Goal: Task Accomplishment & Management: Manage account settings

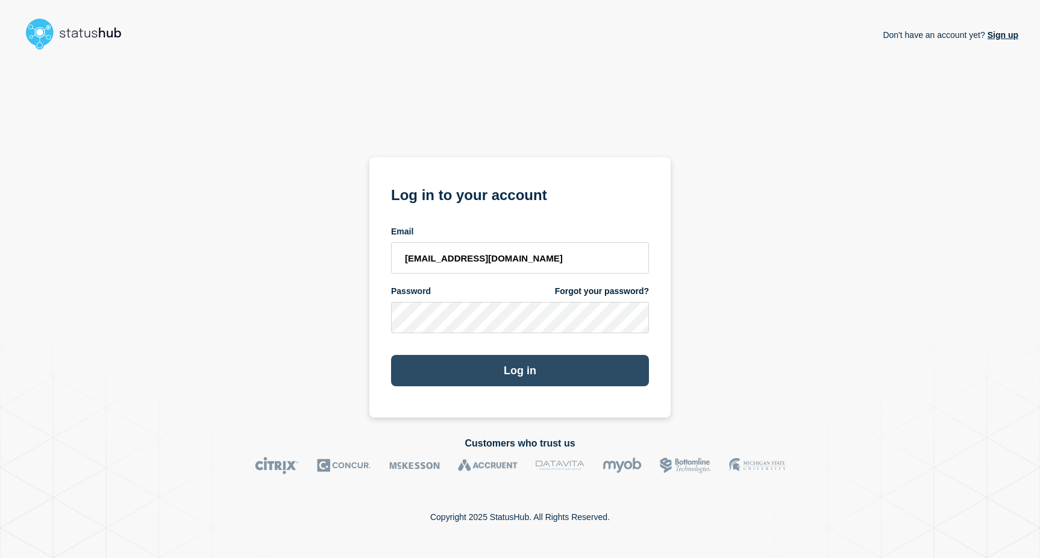
click at [516, 374] on button "Log in" at bounding box center [520, 370] width 258 height 31
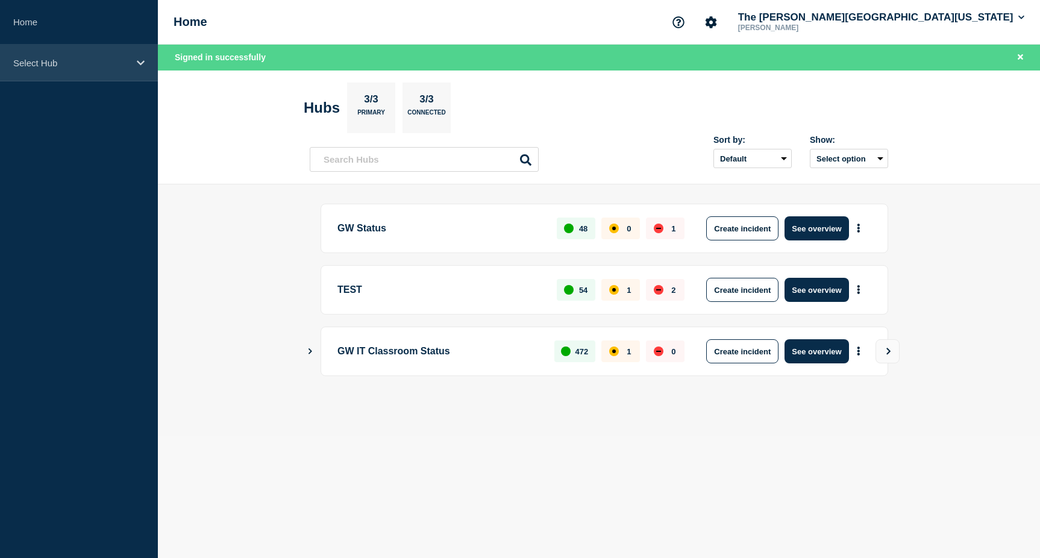
click at [143, 52] on div "Select Hub" at bounding box center [79, 63] width 158 height 37
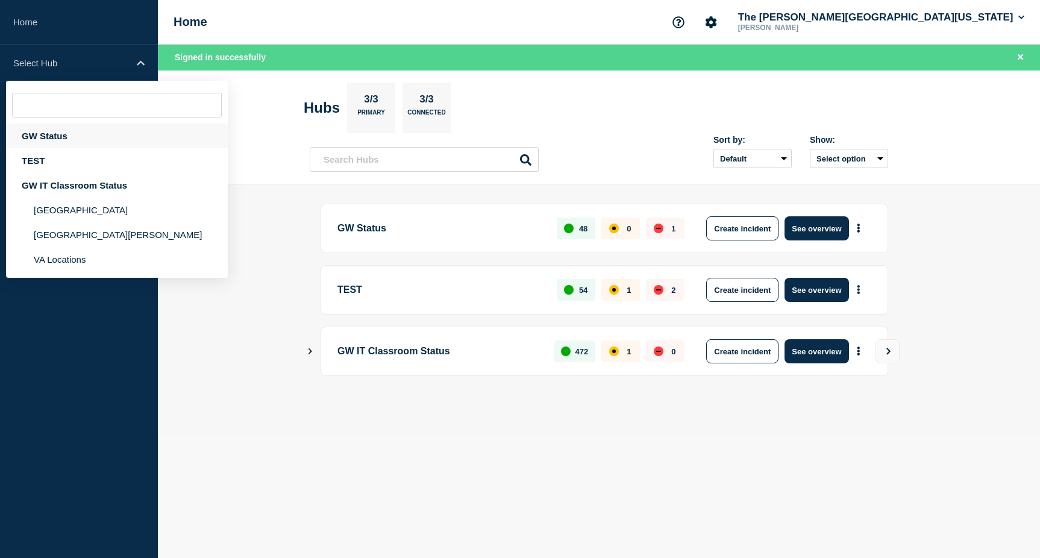
click at [63, 128] on div "GW Status" at bounding box center [117, 136] width 222 height 25
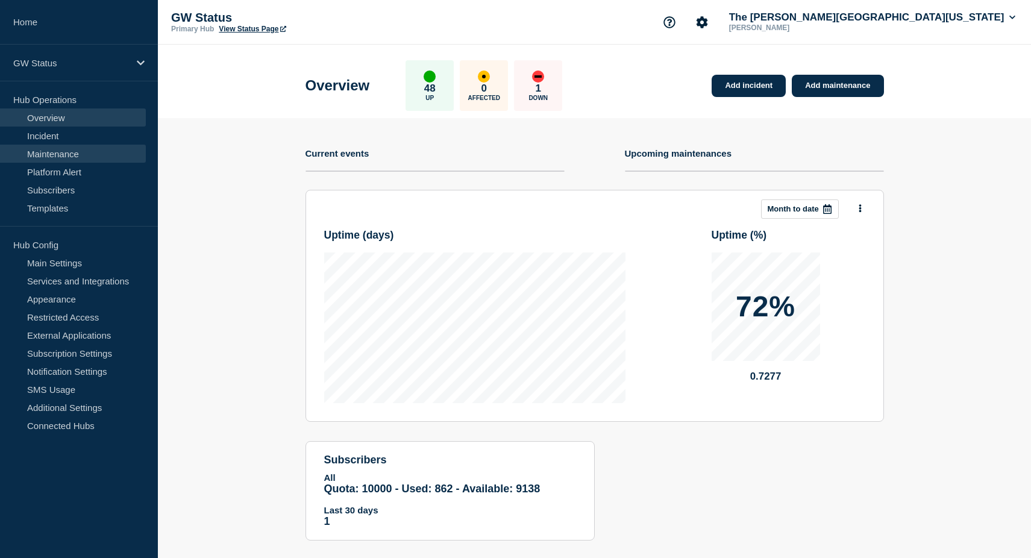
click at [64, 158] on link "Maintenance" at bounding box center [73, 154] width 146 height 18
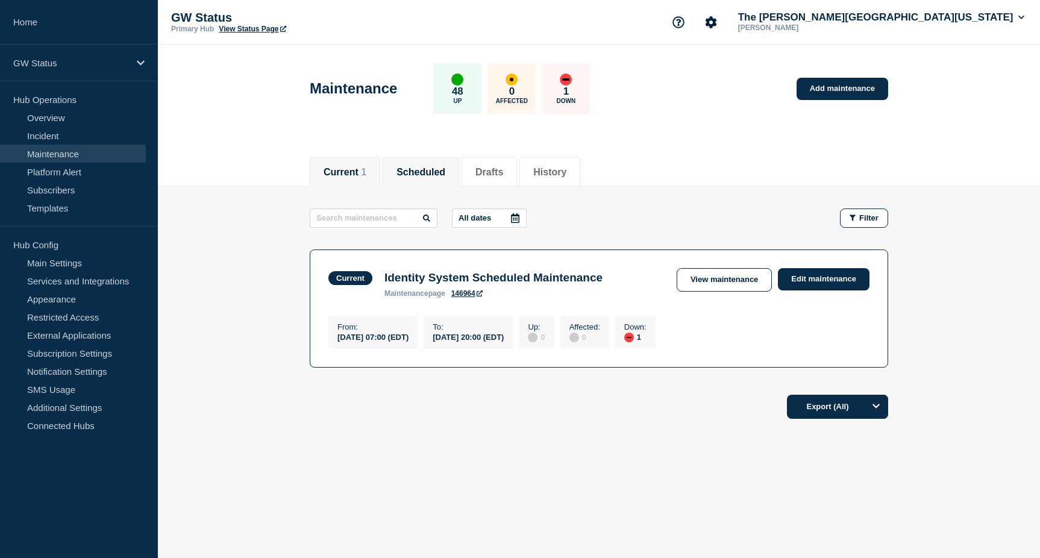
click at [441, 167] on button "Scheduled" at bounding box center [420, 172] width 49 height 11
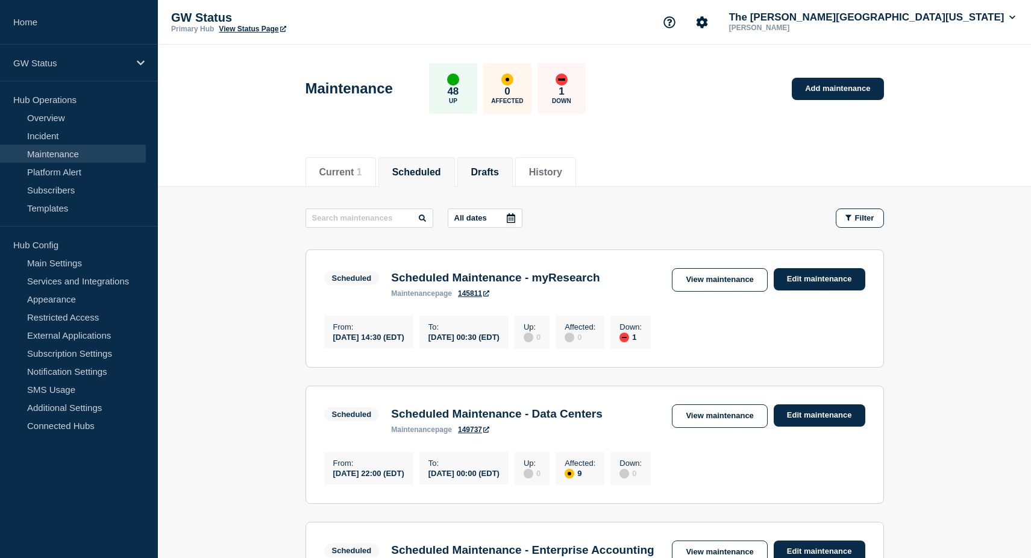
click at [499, 167] on button "Drafts" at bounding box center [485, 172] width 28 height 11
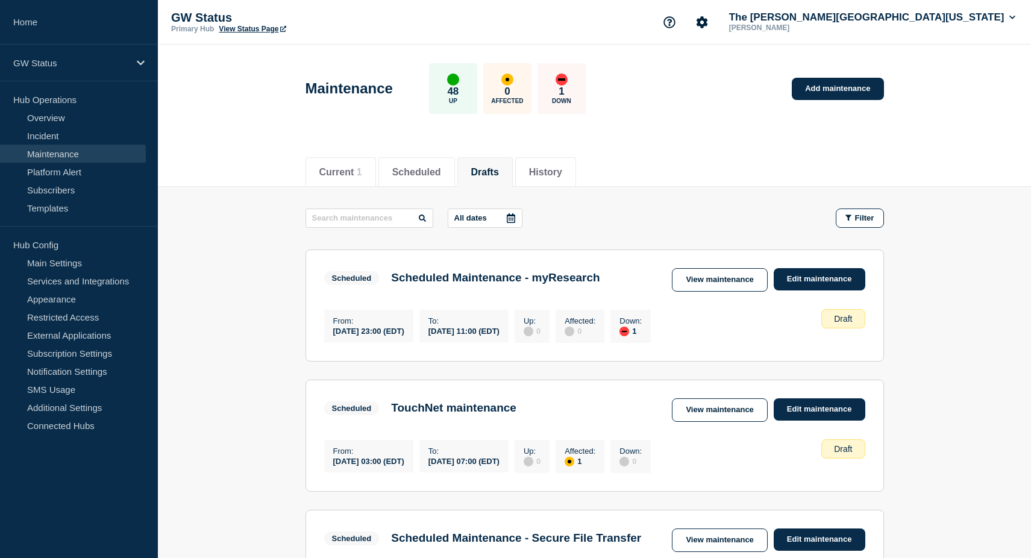
click at [499, 169] on button "Drafts" at bounding box center [485, 172] width 28 height 11
drag, startPoint x: 813, startPoint y: 281, endPoint x: 831, endPoint y: 282, distance: 18.1
click at [813, 281] on link "Edit maintenance" at bounding box center [820, 279] width 92 height 22
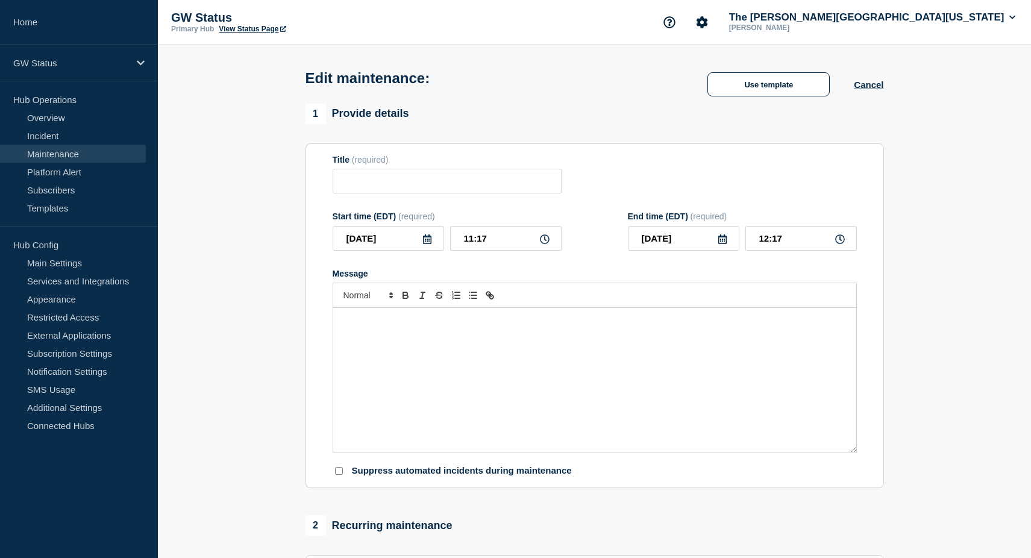
type input "Scheduled Maintenance - myResearch"
type input "[DATE]"
type input "23:00"
type input "[DATE]"
type input "11:00"
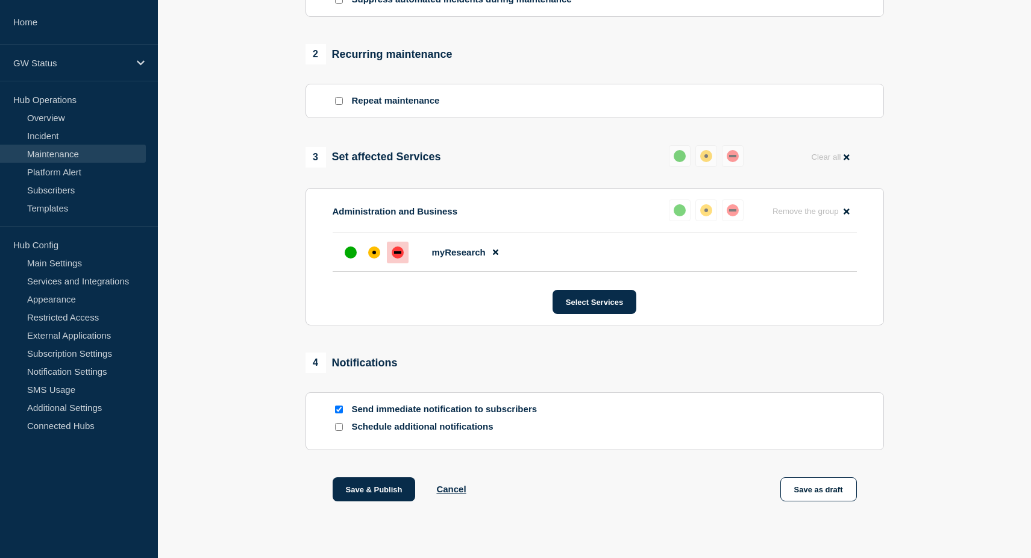
scroll to position [518, 0]
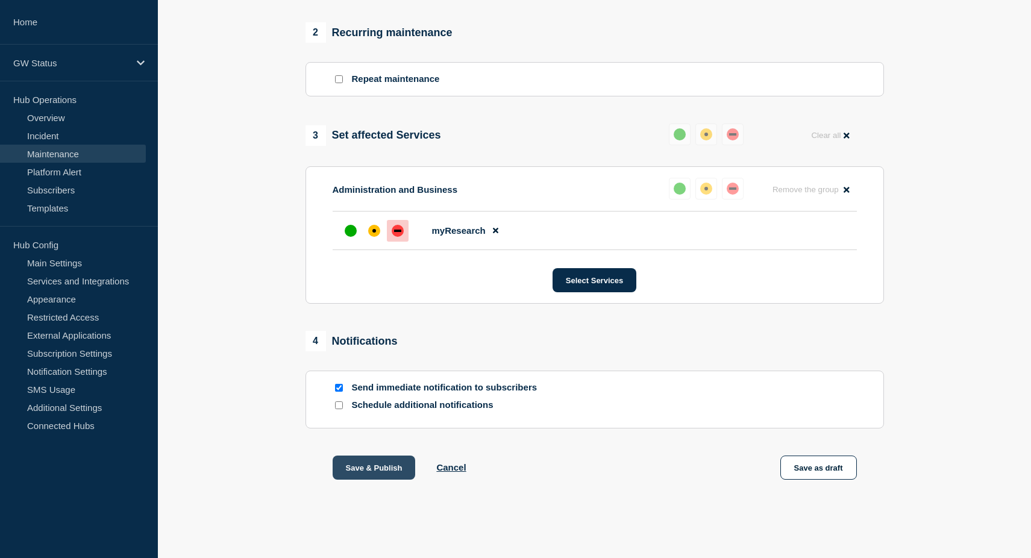
click at [367, 472] on button "Save & Publish" at bounding box center [374, 467] width 83 height 24
